Goal: Ask a question: Seek information or help from site administrators or community

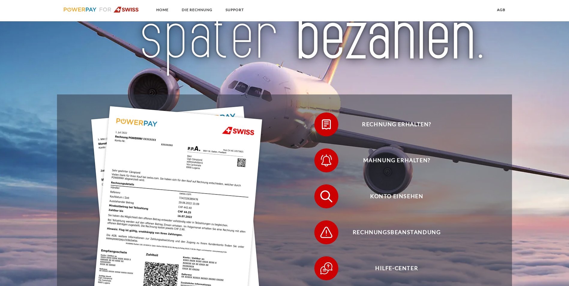
scroll to position [120, 0]
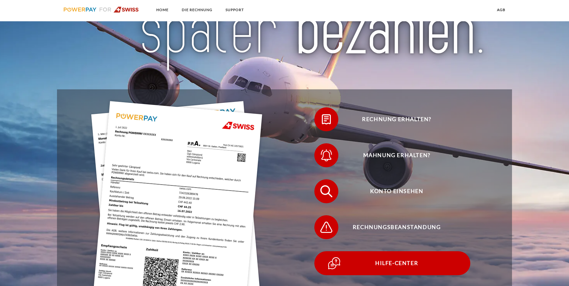
click at [323, 251] on span "Hilfe-Center" at bounding box center [396, 263] width 147 height 24
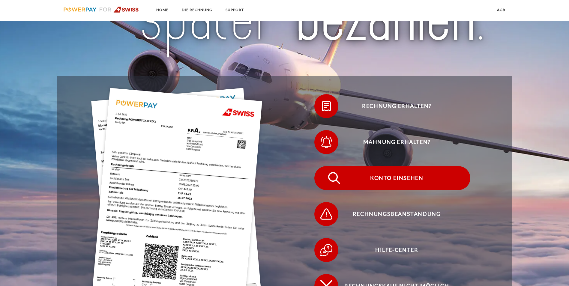
scroll to position [150, 0]
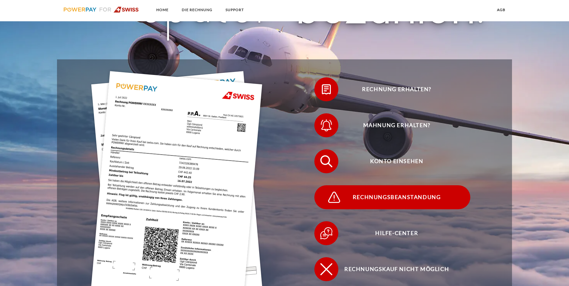
click at [397, 185] on span "Rechnungsbeanstandung" at bounding box center [396, 197] width 147 height 24
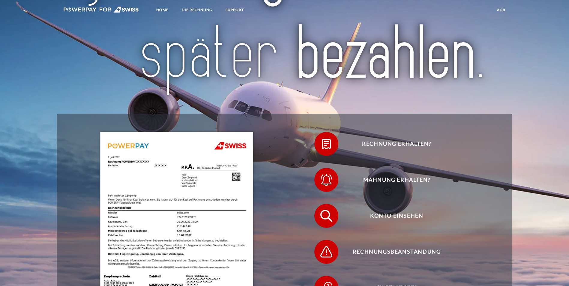
scroll to position [120, 0]
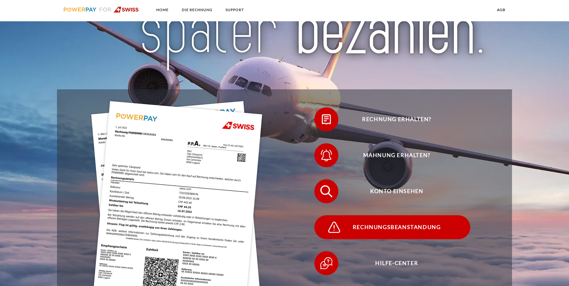
click at [397, 215] on span "Rechnungsbeanstandung" at bounding box center [396, 227] width 147 height 24
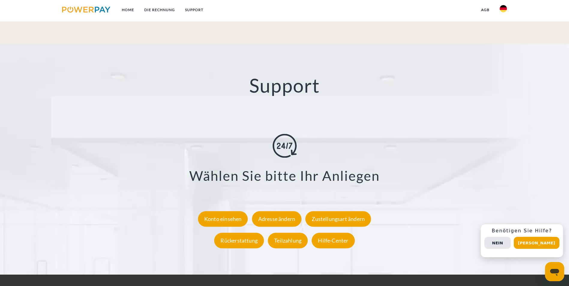
scroll to position [1102, 0]
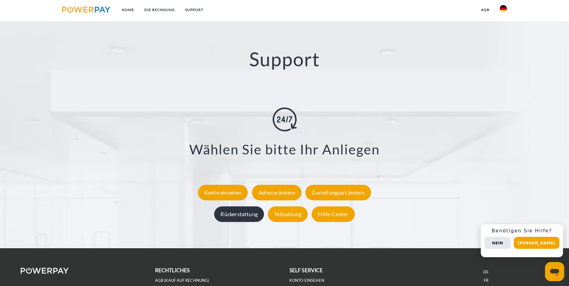
click at [244, 206] on div "Rückerstattung" at bounding box center [239, 214] width 50 height 16
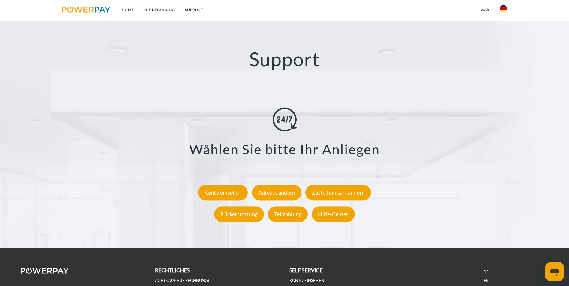
click at [192, 8] on link "SUPPORT" at bounding box center [194, 9] width 28 height 11
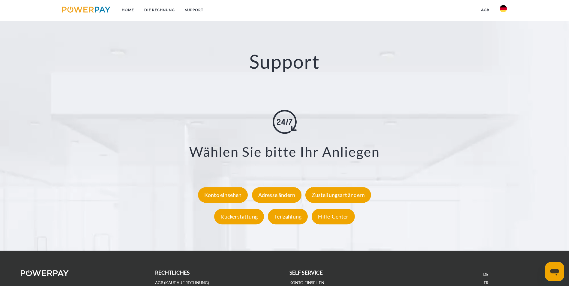
scroll to position [1054, 0]
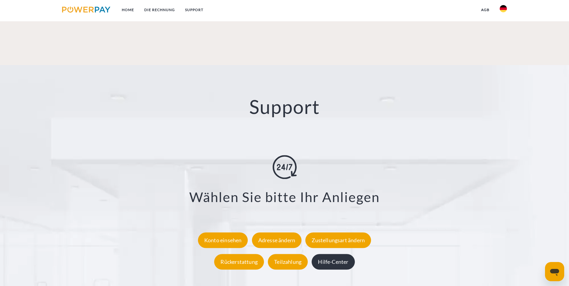
click at [336, 254] on div "Hilfe-Center" at bounding box center [333, 262] width 43 height 16
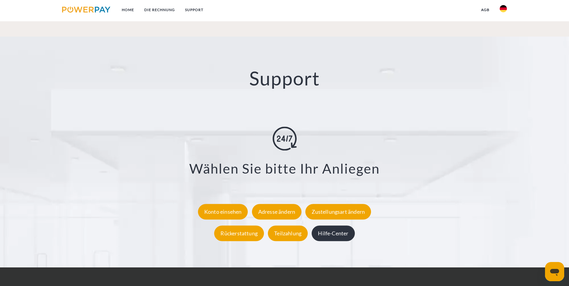
scroll to position [1102, 0]
